Goal: Task Accomplishment & Management: Manage account settings

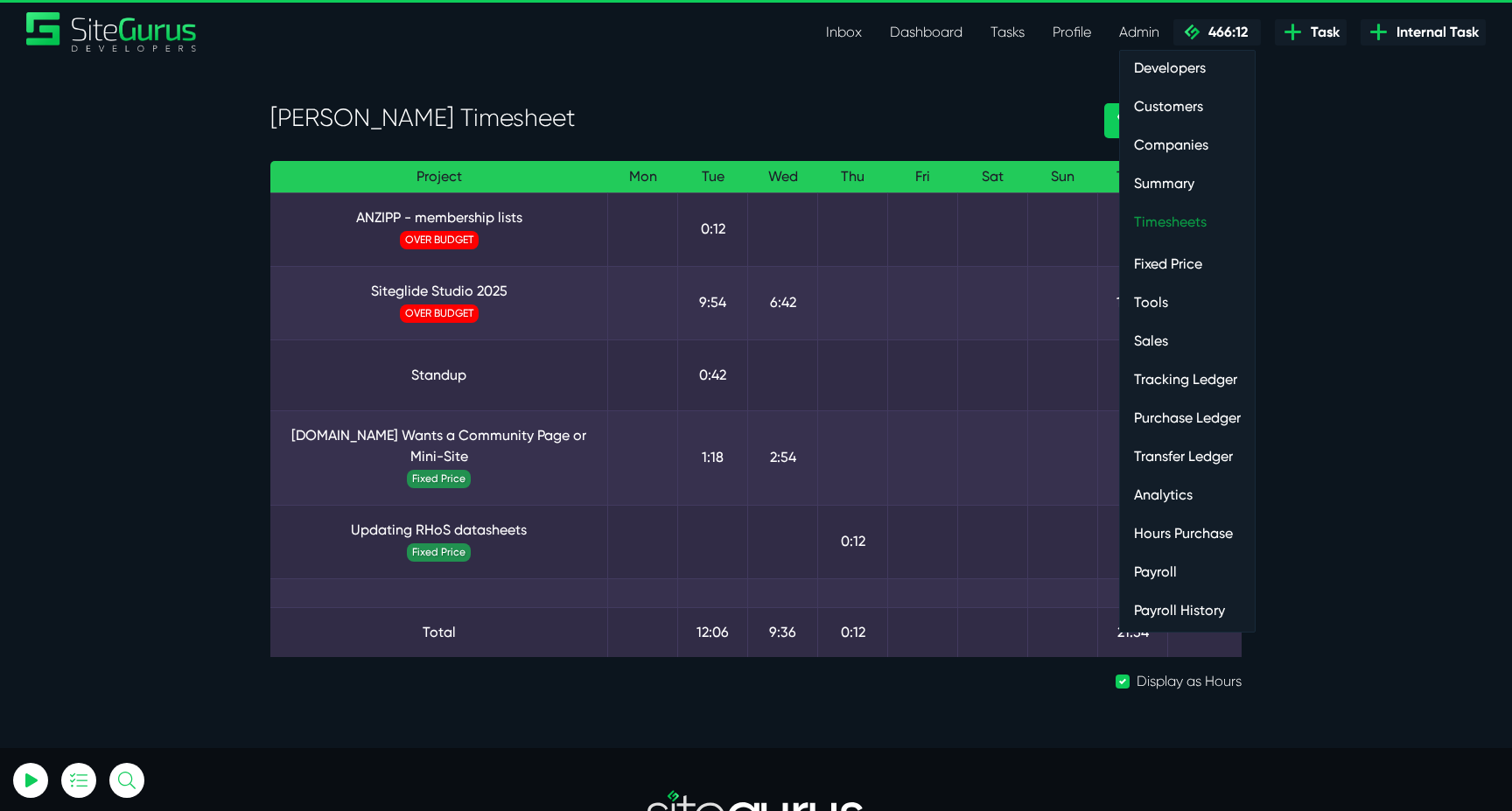
click at [1160, 228] on link "Timesheets" at bounding box center [1187, 222] width 135 height 35
